Goal: Transaction & Acquisition: Purchase product/service

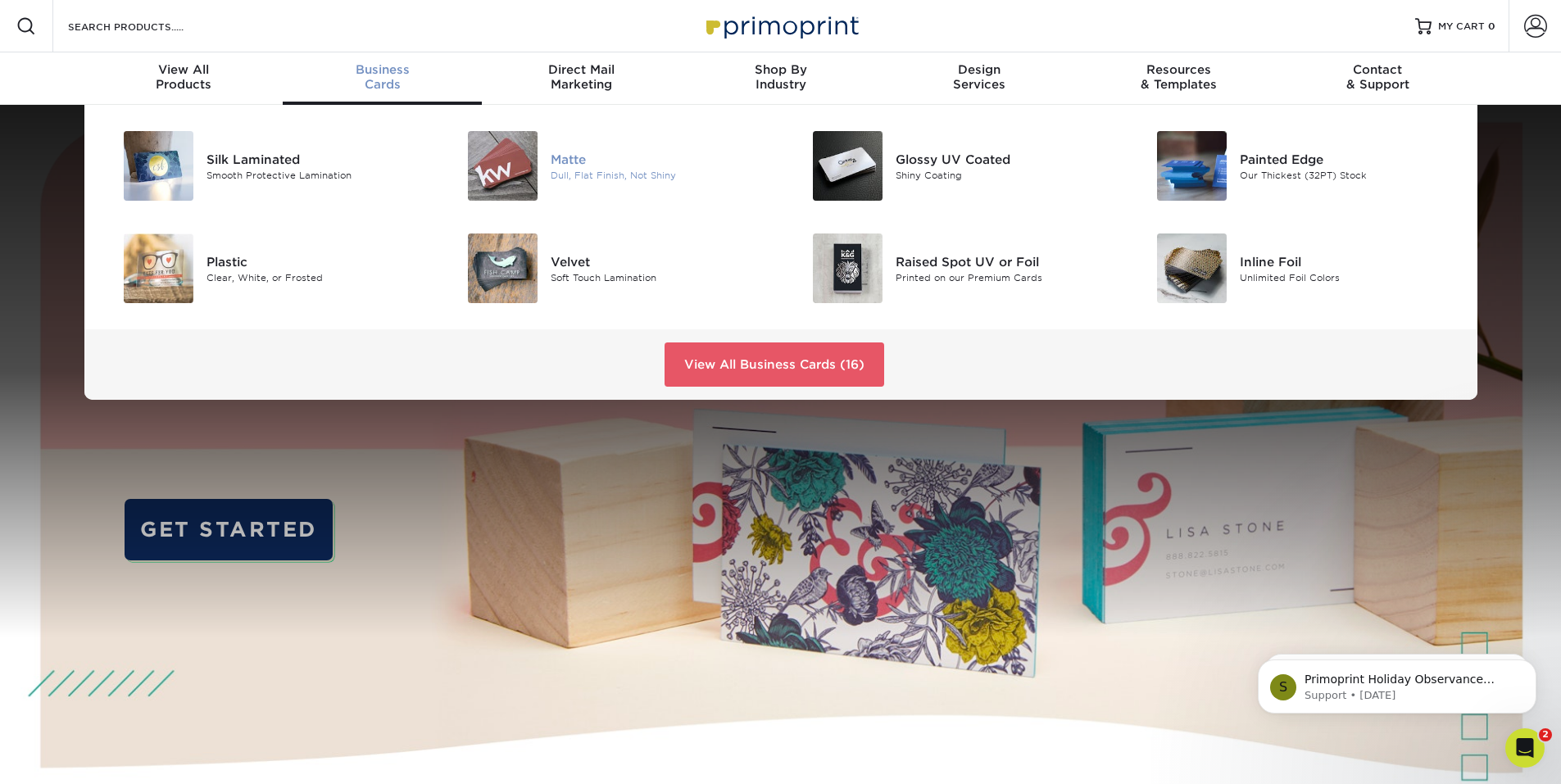
click at [547, 173] on div at bounding box center [493, 165] width 115 height 69
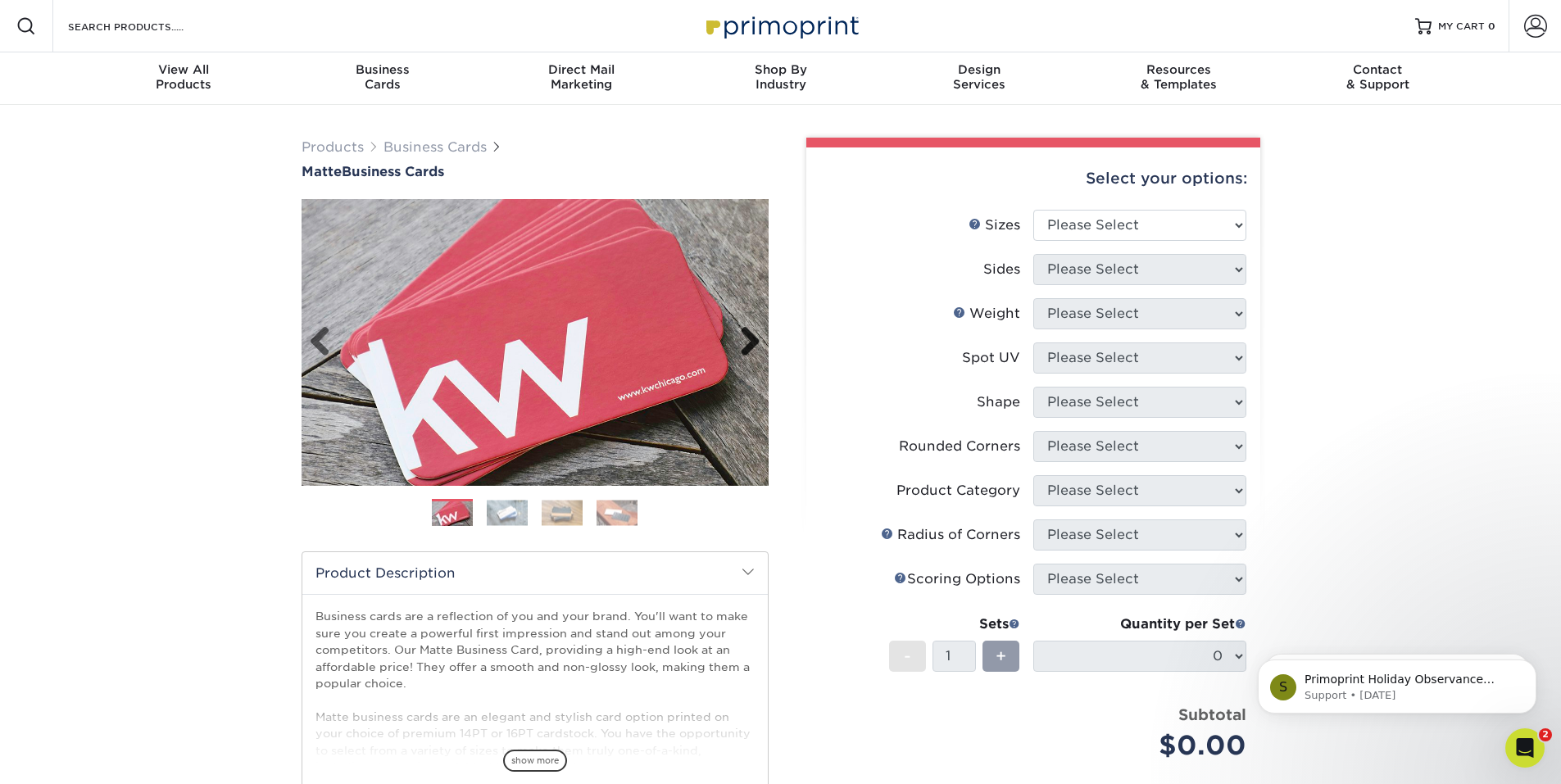
click at [755, 329] on link "Next" at bounding box center [744, 342] width 33 height 33
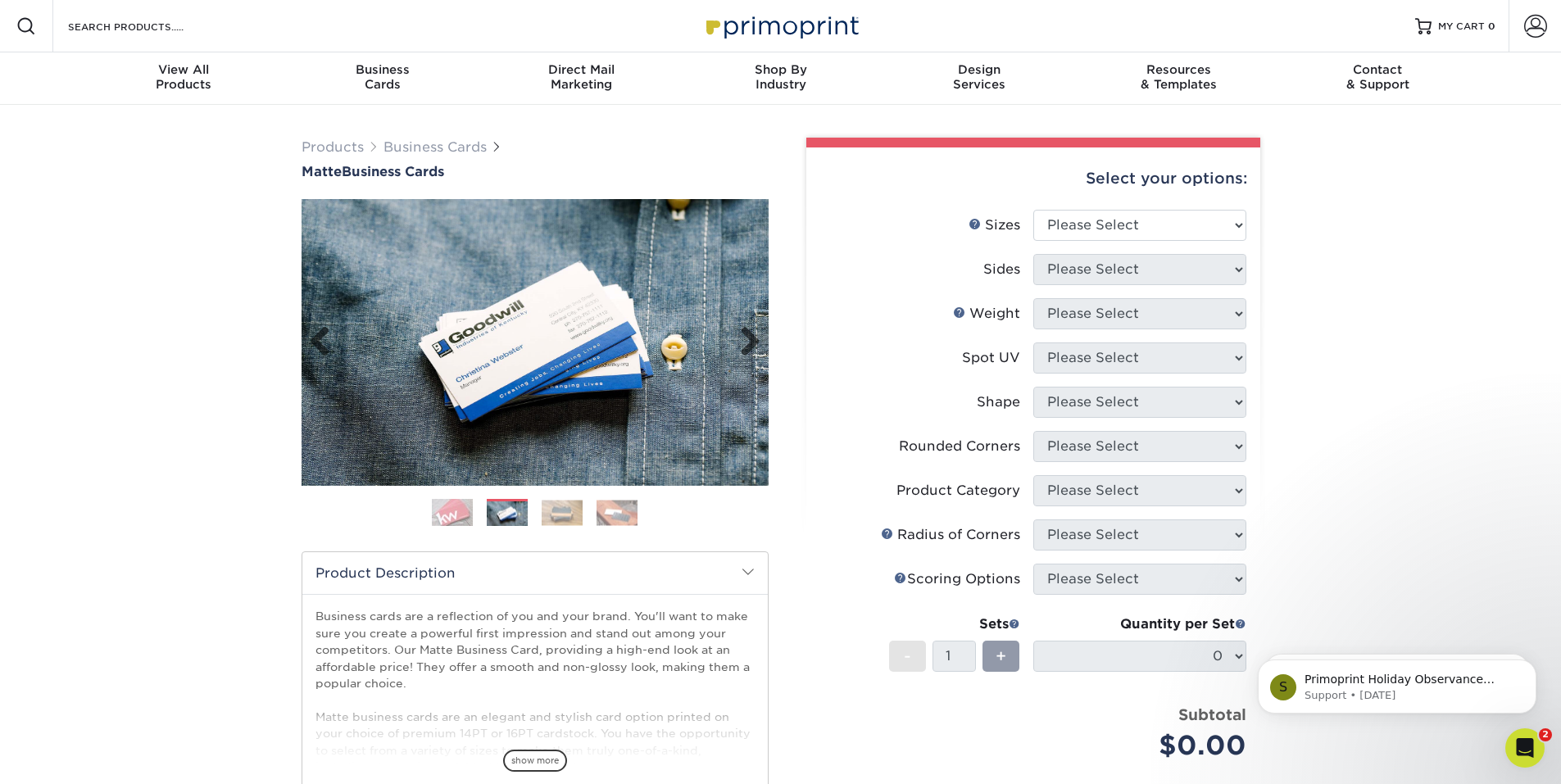
click at [761, 339] on img at bounding box center [535, 343] width 468 height 287
click at [747, 340] on link "Next" at bounding box center [744, 342] width 33 height 33
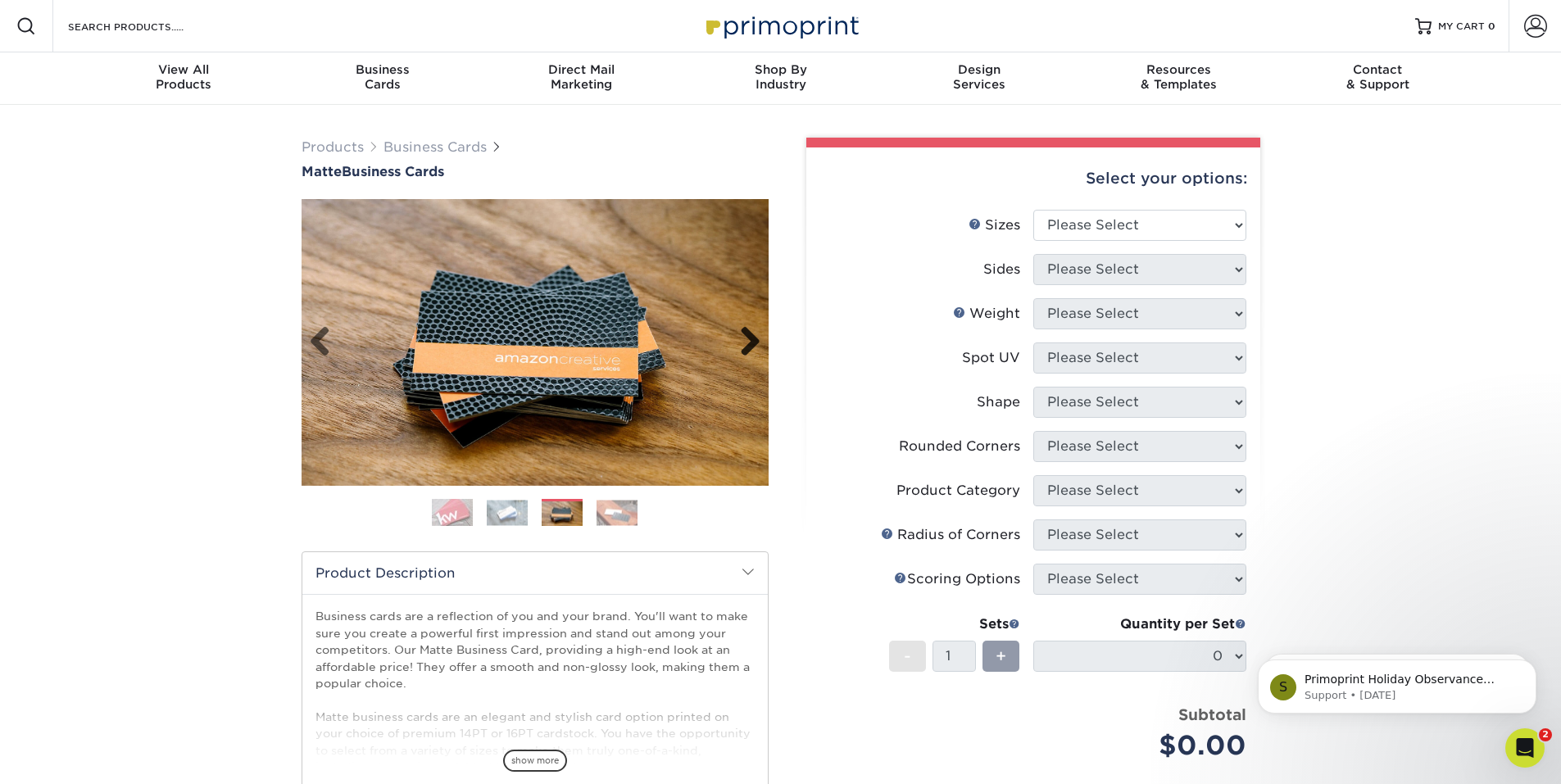
click at [750, 335] on link "Next" at bounding box center [744, 342] width 33 height 33
